Goal: Navigation & Orientation: Find specific page/section

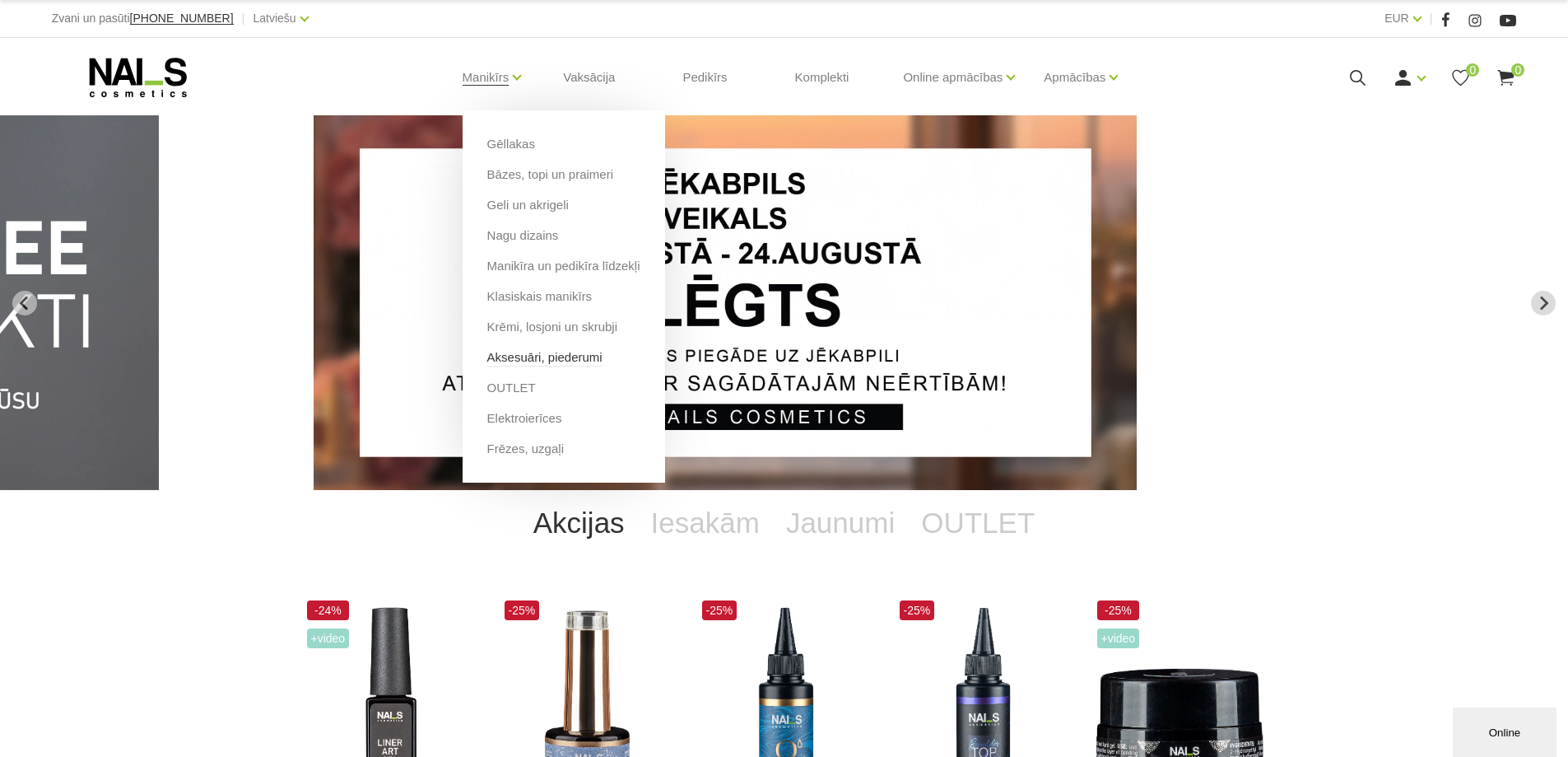
click at [544, 355] on link "Aksesuāri, piederumi" at bounding box center [544, 357] width 115 height 18
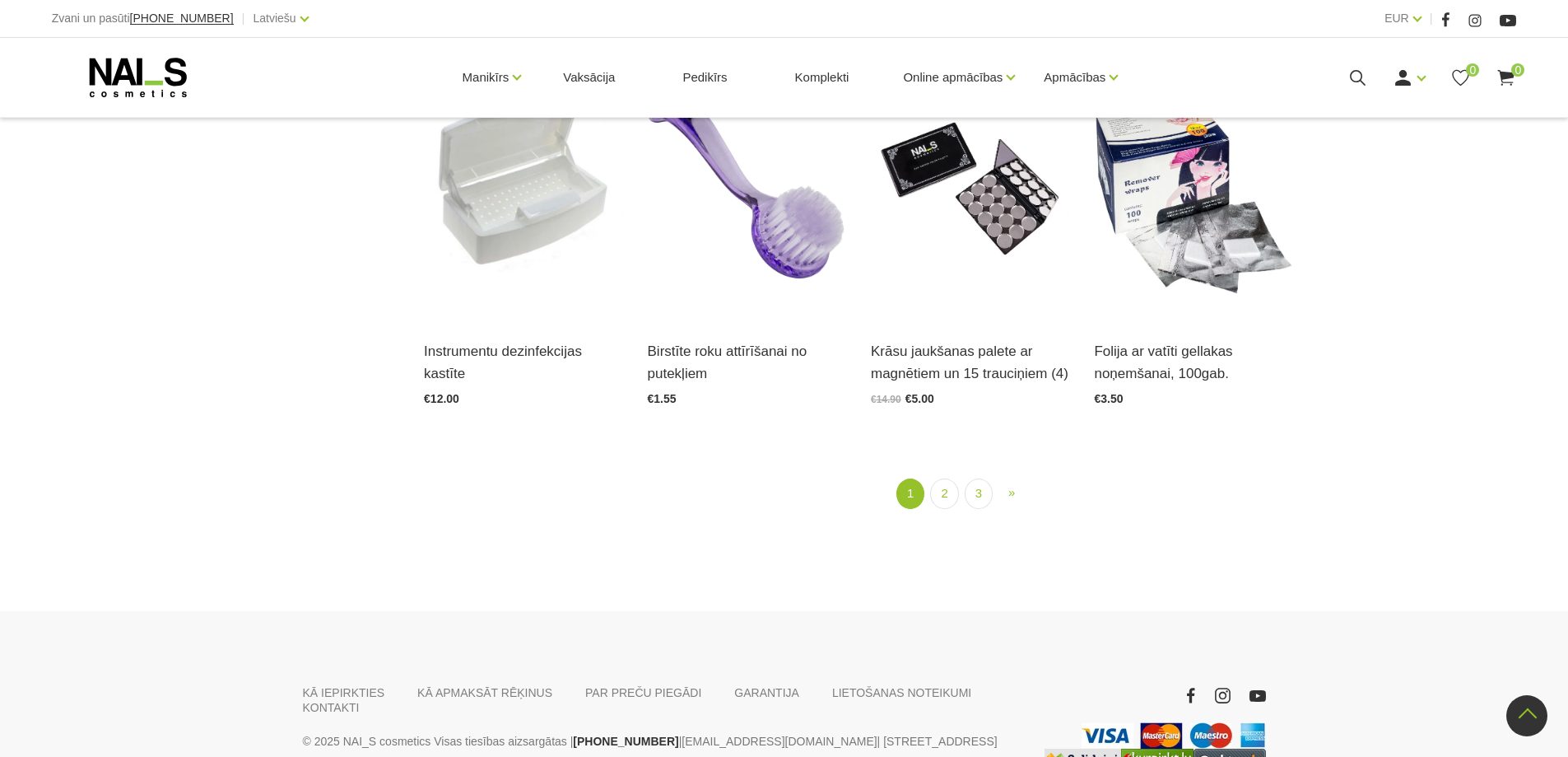
scroll to position [2141, 0]
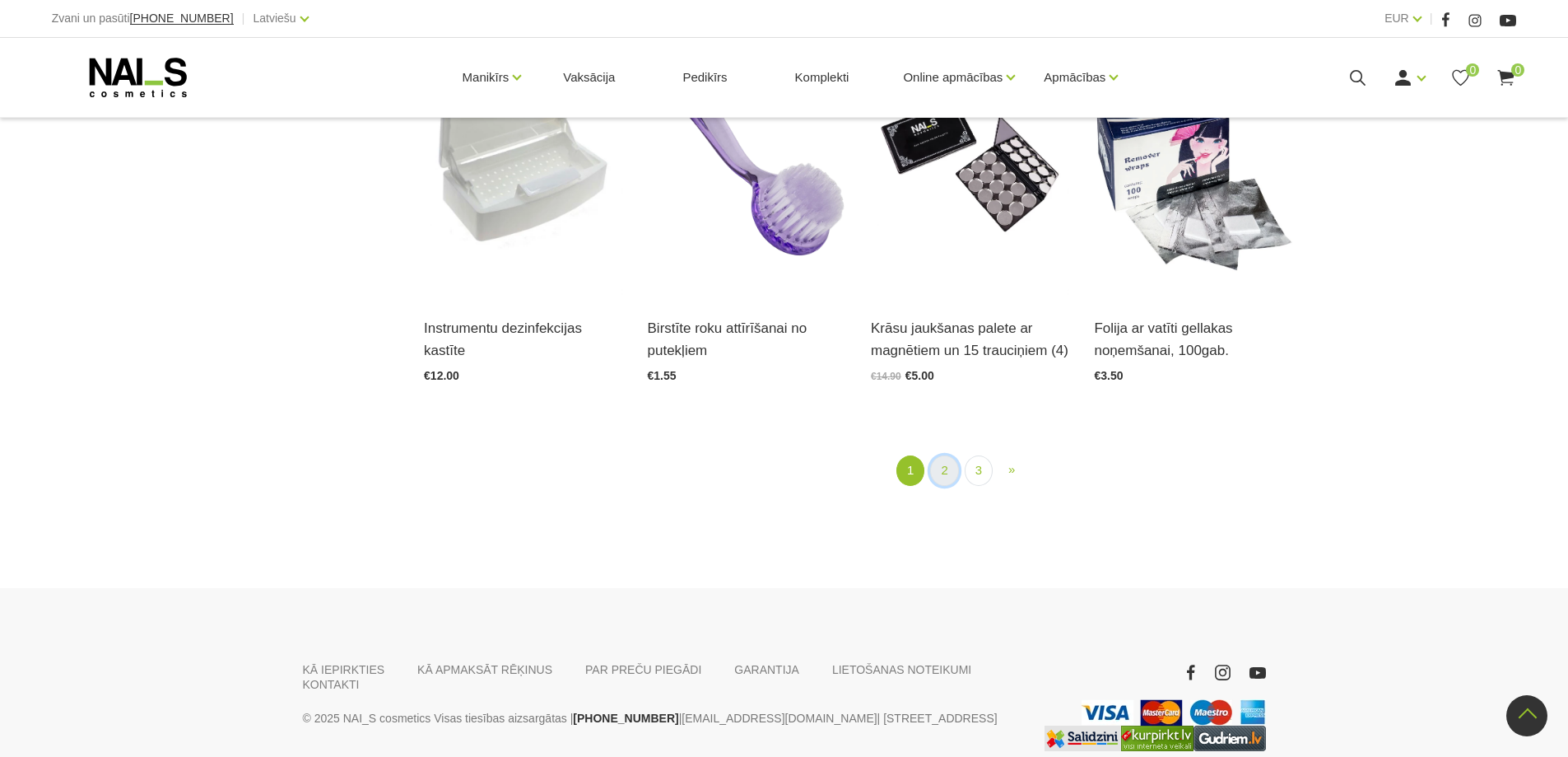
click at [953, 469] on link "2" at bounding box center [943, 470] width 28 height 30
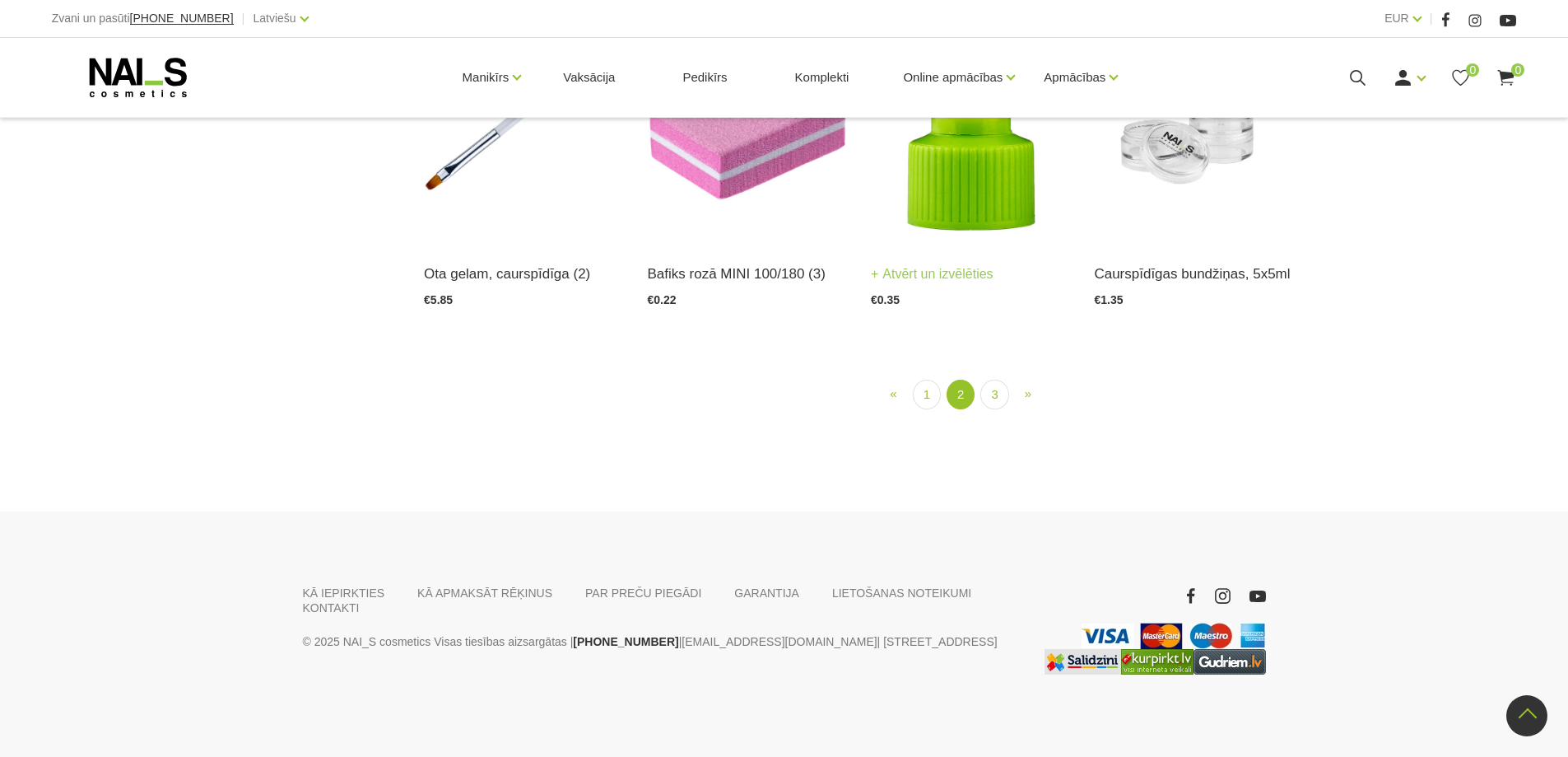
scroll to position [1901, 0]
click at [1003, 410] on link "3" at bounding box center [994, 395] width 28 height 30
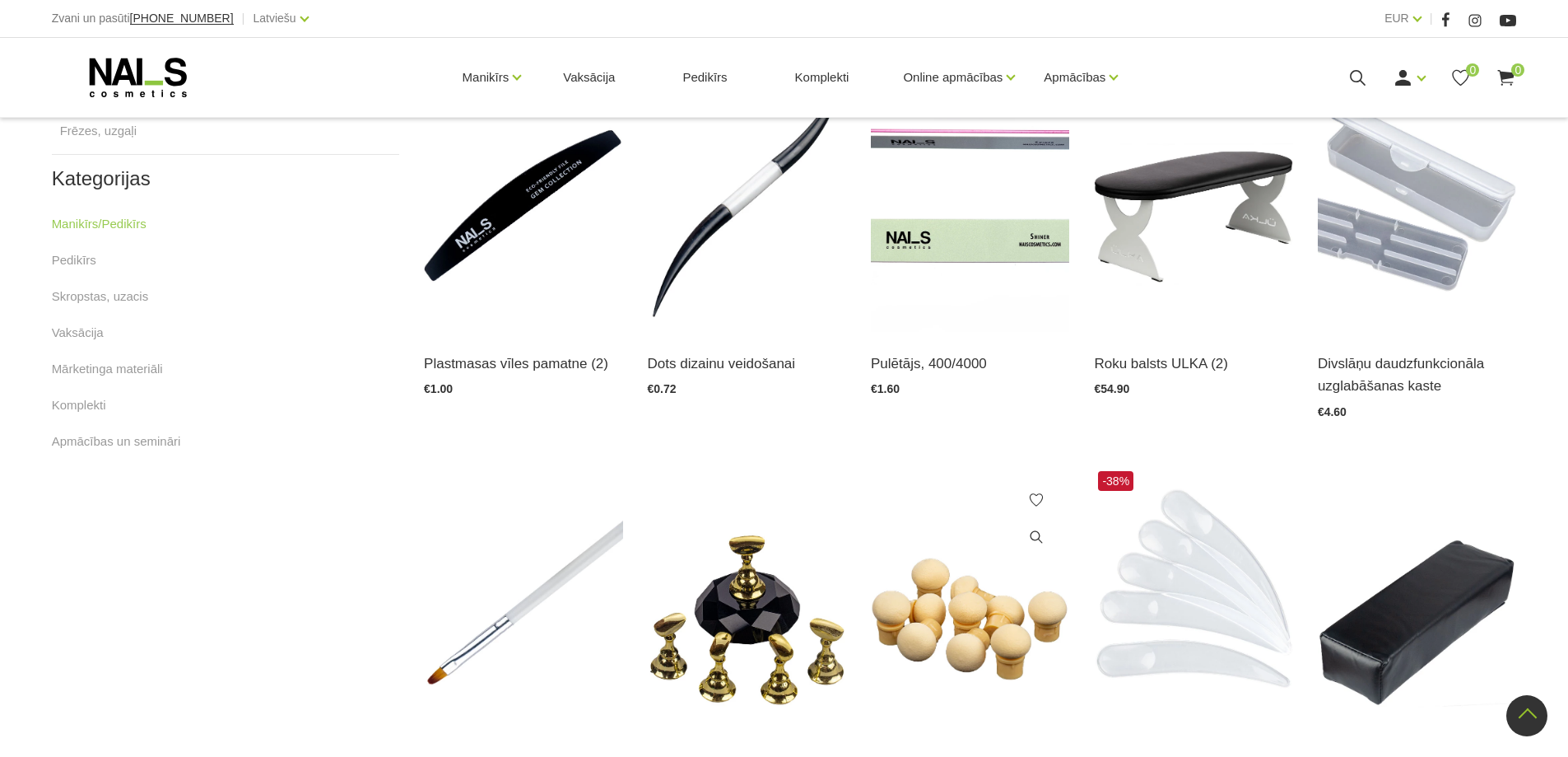
scroll to position [988, 0]
